Goal: Task Accomplishment & Management: Manage account settings

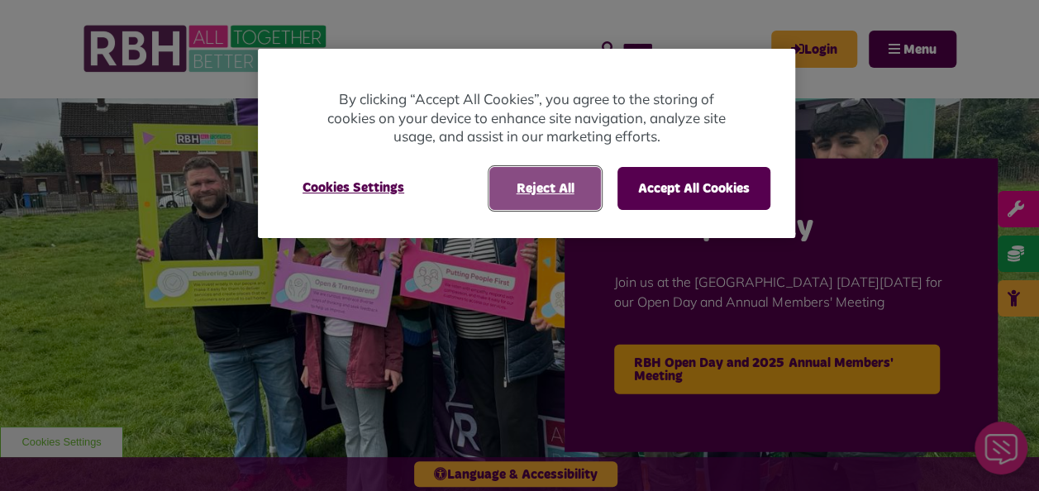
click at [549, 195] on button "Reject All" at bounding box center [545, 188] width 112 height 43
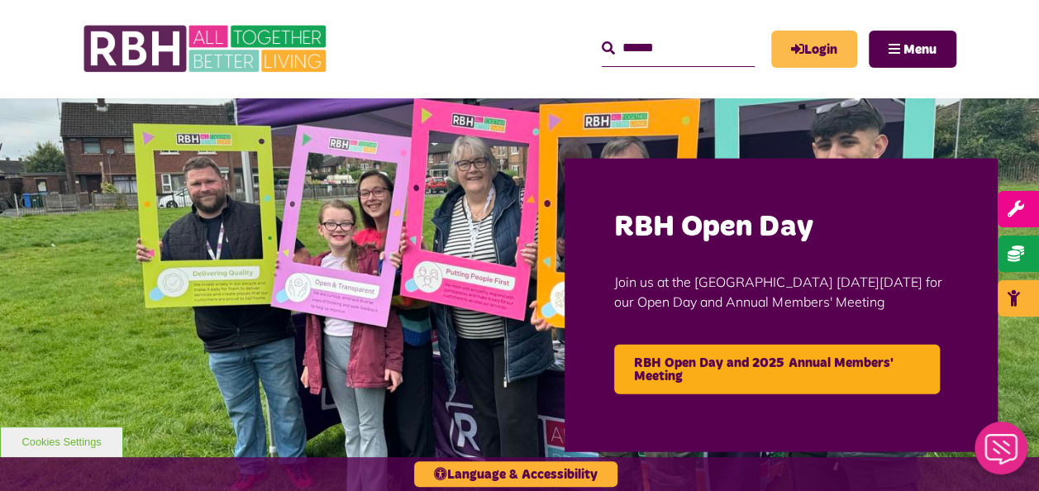
click at [812, 48] on link "Login" at bounding box center [814, 49] width 86 height 37
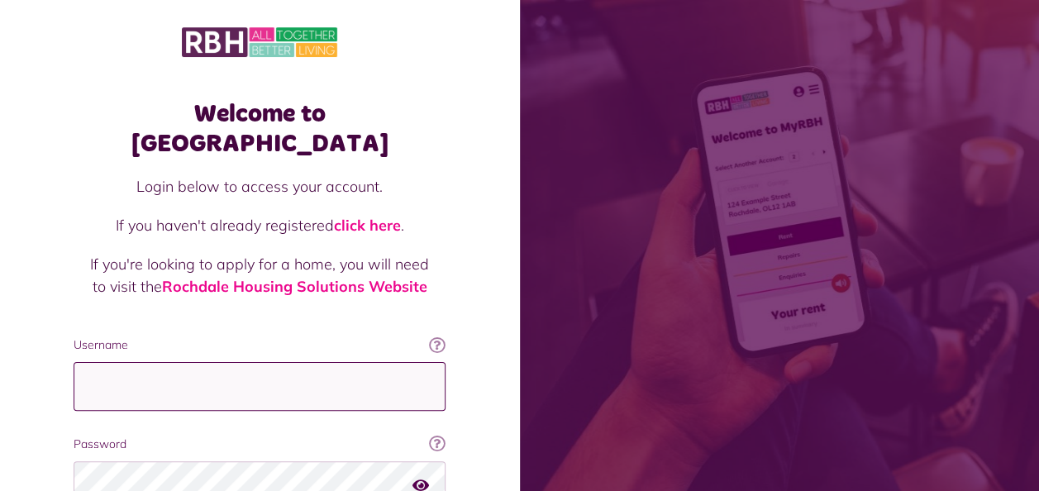
click at [231, 362] on input "Username" at bounding box center [260, 386] width 372 height 49
type input "**********"
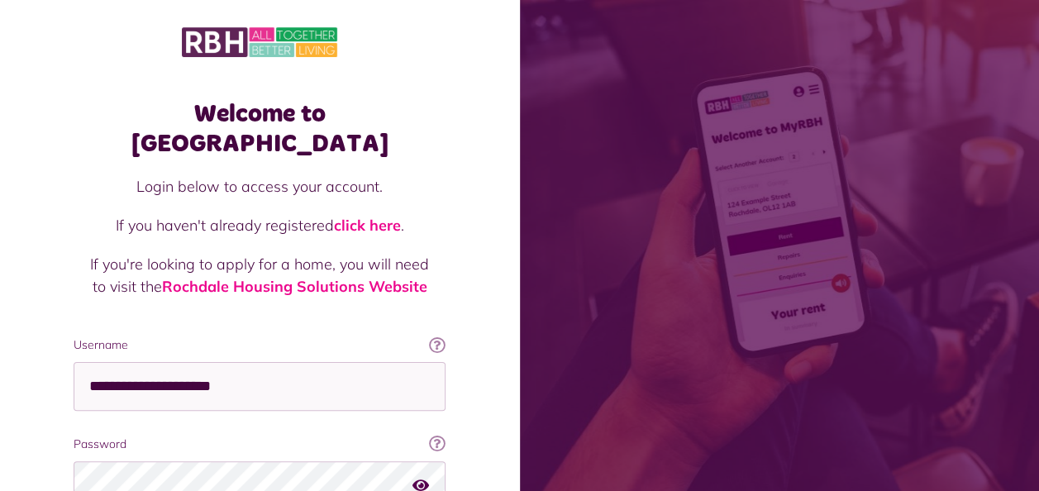
click at [211, 314] on p at bounding box center [259, 325] width 339 height 22
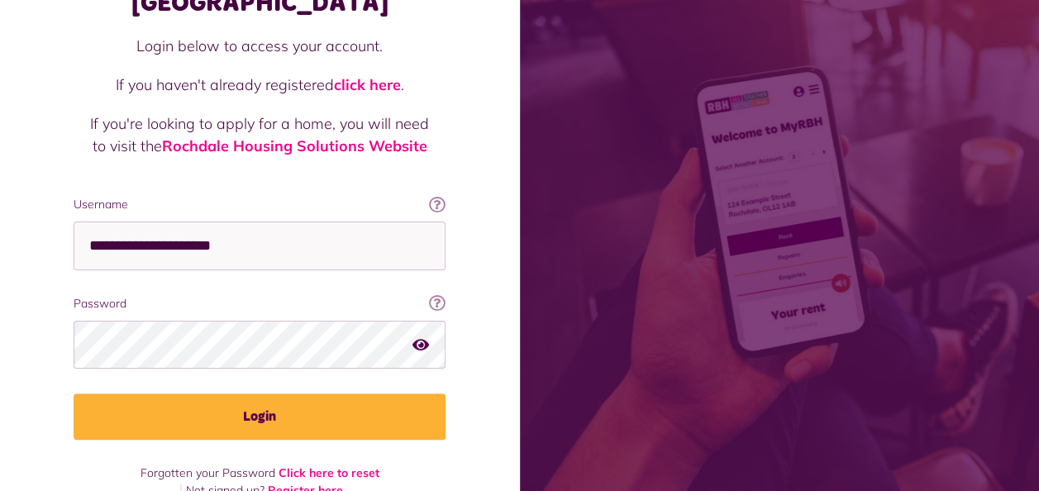
scroll to position [143, 0]
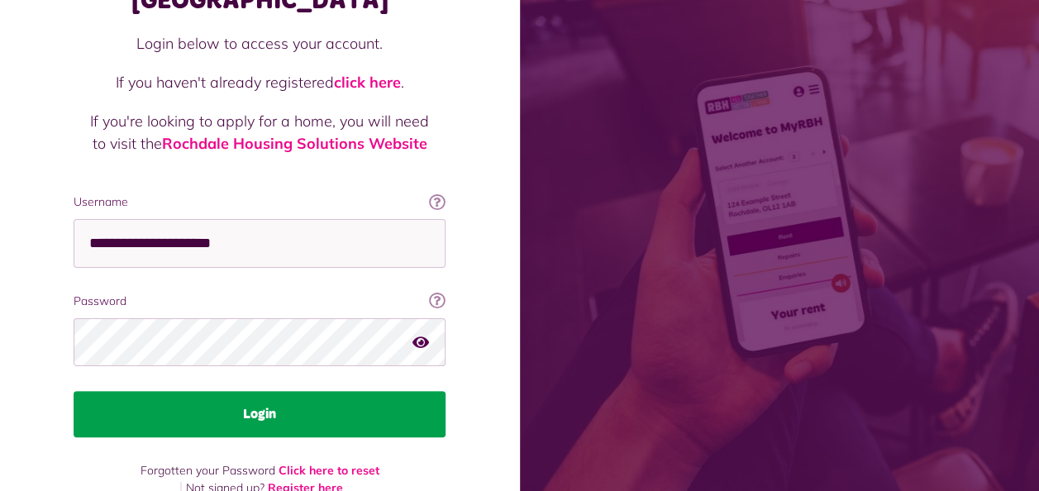
click at [217, 391] on button "Login" at bounding box center [260, 414] width 372 height 46
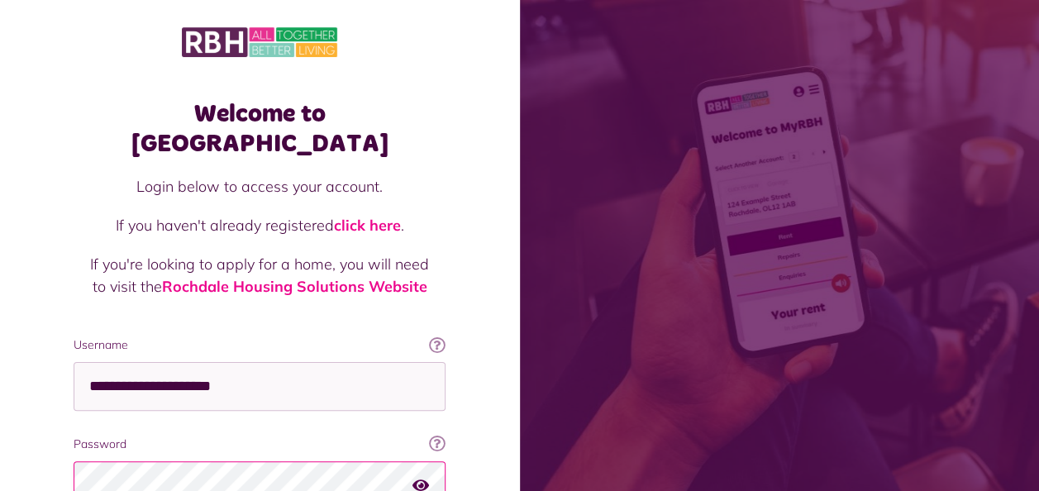
click at [215, 397] on fieldset "**********" at bounding box center [260, 470] width 372 height 269
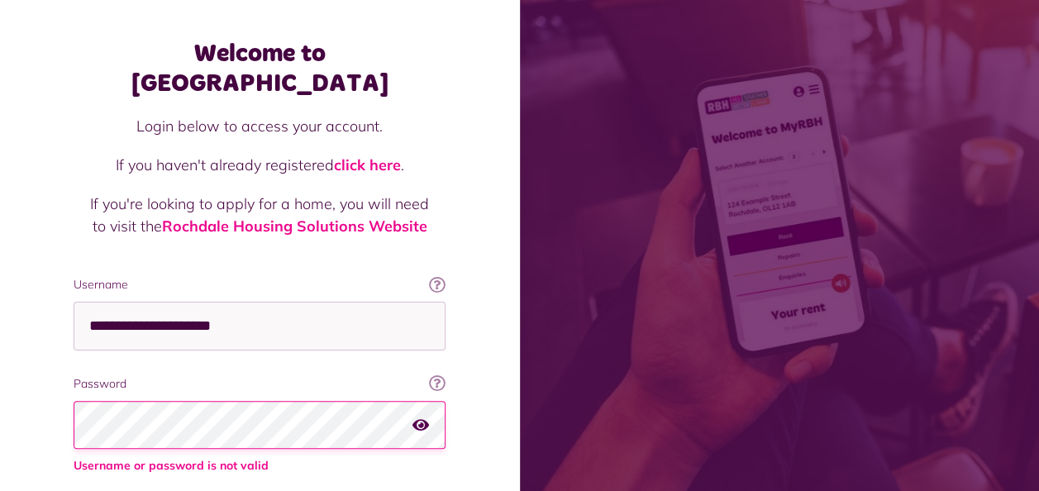
scroll to position [83, 0]
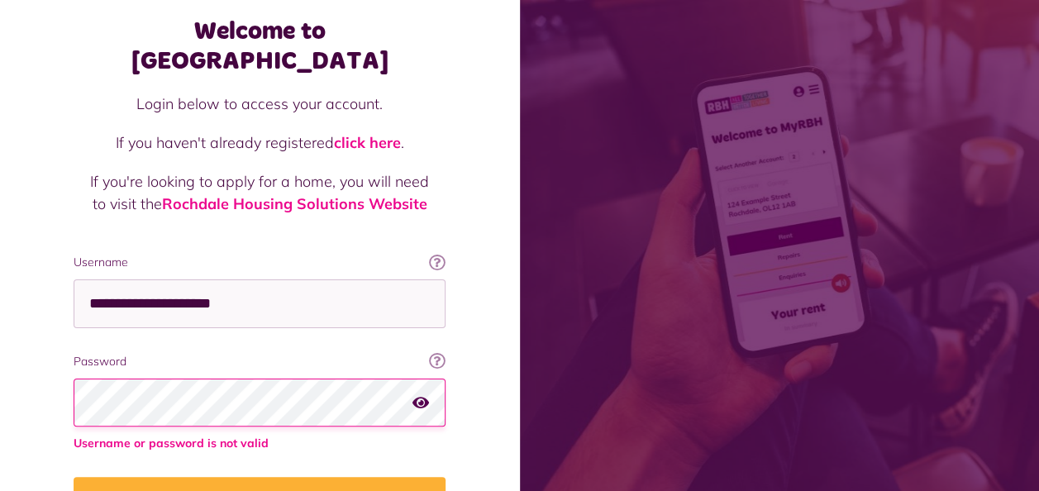
click at [74, 477] on button "Login" at bounding box center [260, 500] width 372 height 46
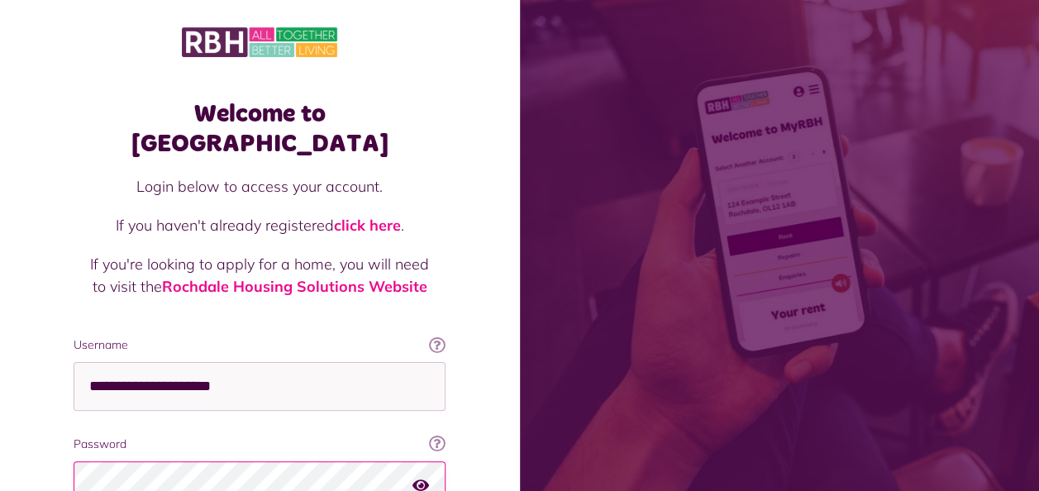
click at [231, 314] on p at bounding box center [259, 325] width 339 height 22
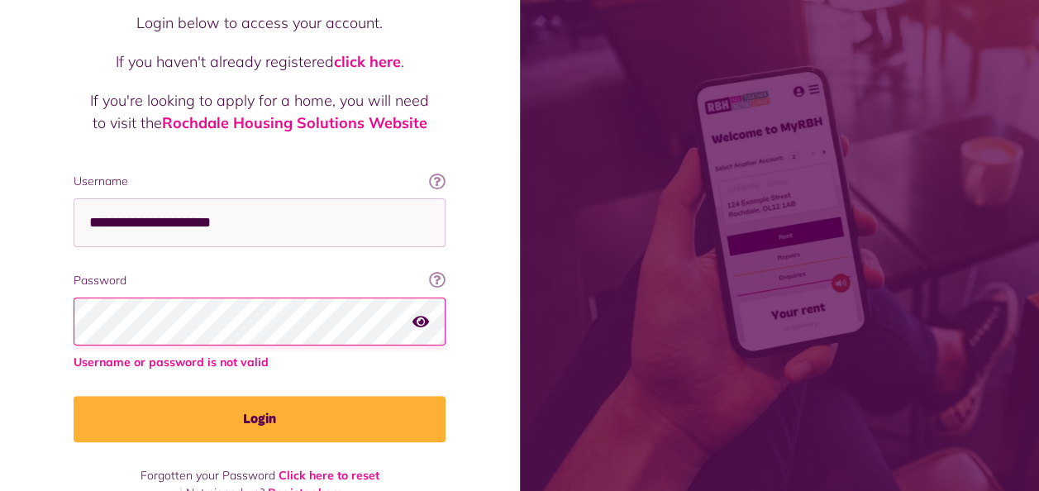
scroll to position [165, 0]
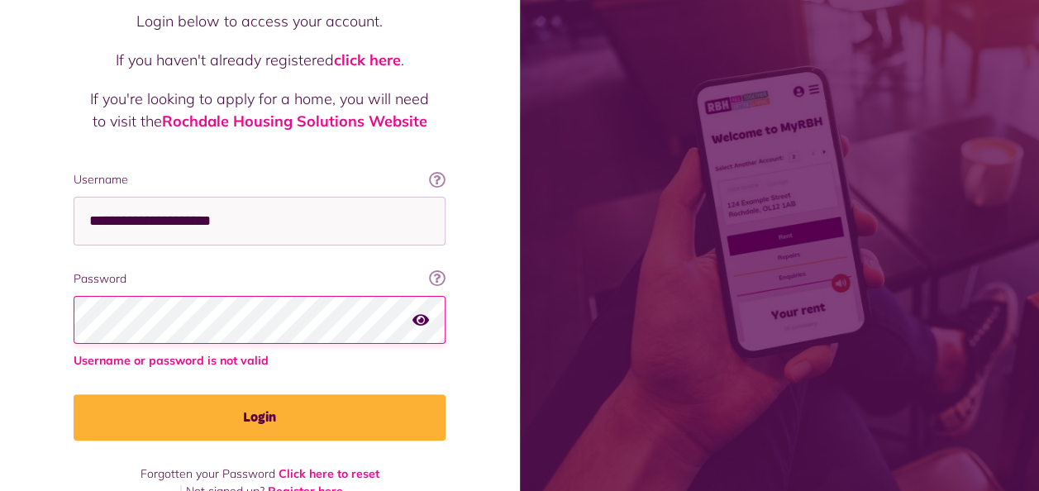
click at [74, 394] on button "Login" at bounding box center [260, 417] width 372 height 46
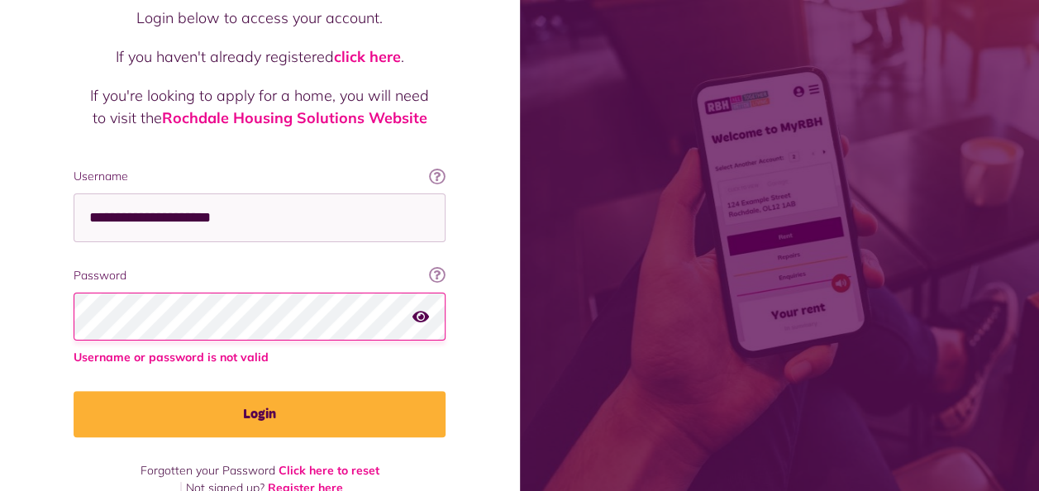
click at [311, 462] on li "Forgotten your Password Click here to reset" at bounding box center [259, 470] width 239 height 17
click at [307, 463] on link "Click here to reset" at bounding box center [328, 470] width 101 height 15
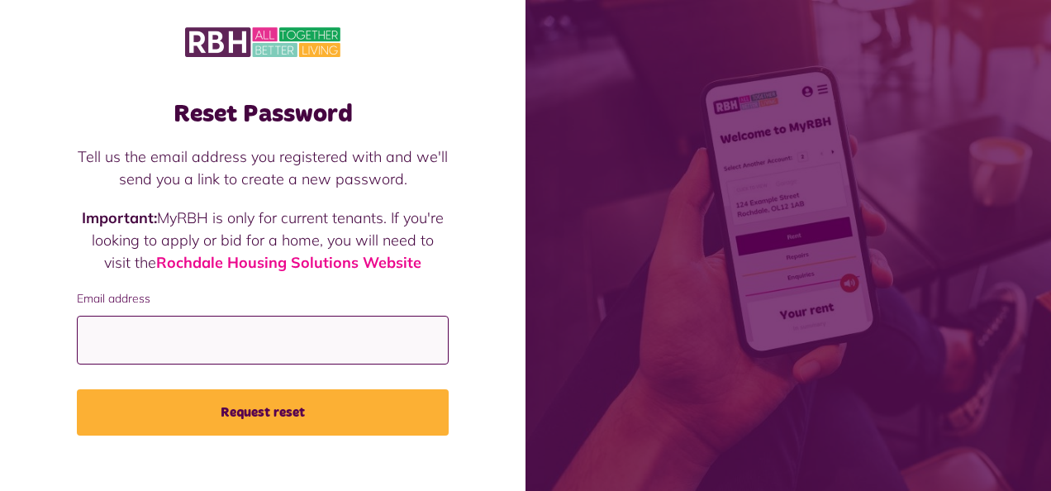
click at [212, 358] on input "Email address" at bounding box center [263, 340] width 372 height 49
click at [178, 340] on input "Email address" at bounding box center [263, 340] width 372 height 49
type input "**********"
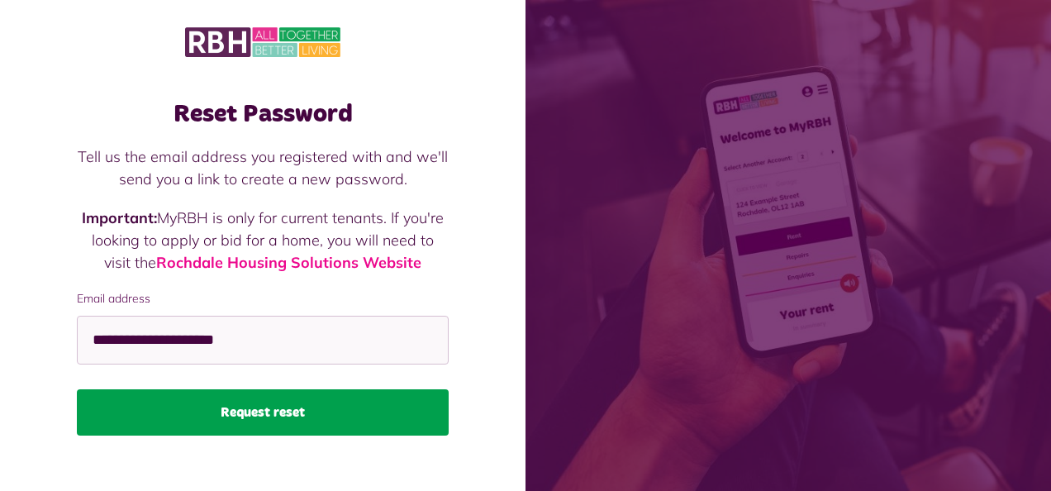
click at [210, 412] on button "Request reset" at bounding box center [263, 412] width 372 height 46
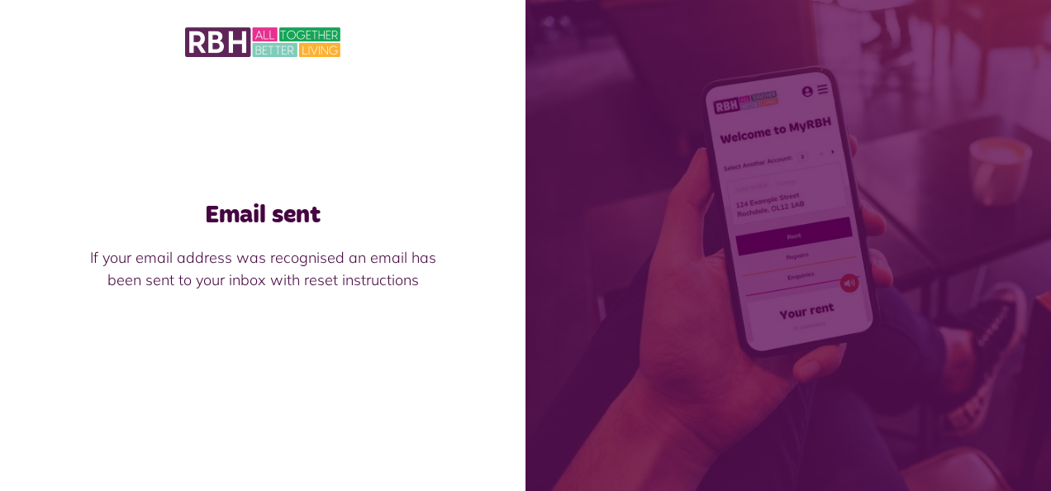
drag, startPoint x: 874, startPoint y: 134, endPoint x: 888, endPoint y: 118, distance: 21.1
click at [714, 103] on span at bounding box center [789, 245] width 526 height 491
click at [289, 220] on h1 "Email sent" at bounding box center [263, 215] width 372 height 30
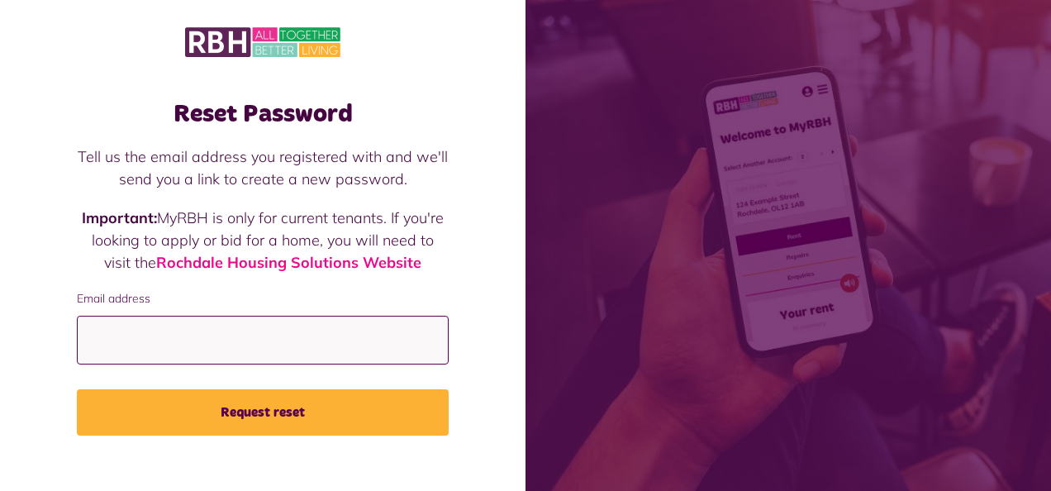
click at [111, 324] on input "Email address" at bounding box center [263, 340] width 372 height 49
click at [218, 338] on input "Email address" at bounding box center [263, 340] width 372 height 49
type input "**********"
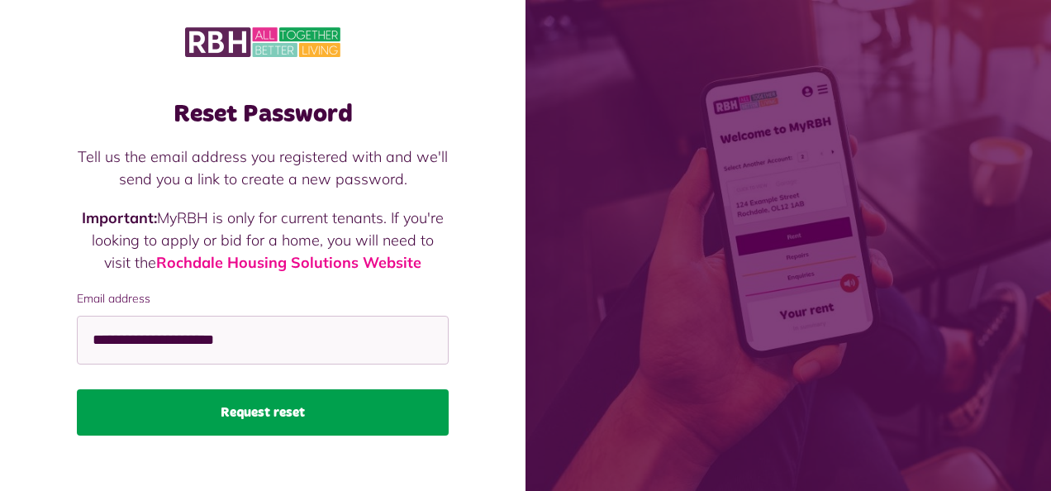
click at [235, 403] on button "Request reset" at bounding box center [263, 412] width 372 height 46
